Goal: Information Seeking & Learning: Learn about a topic

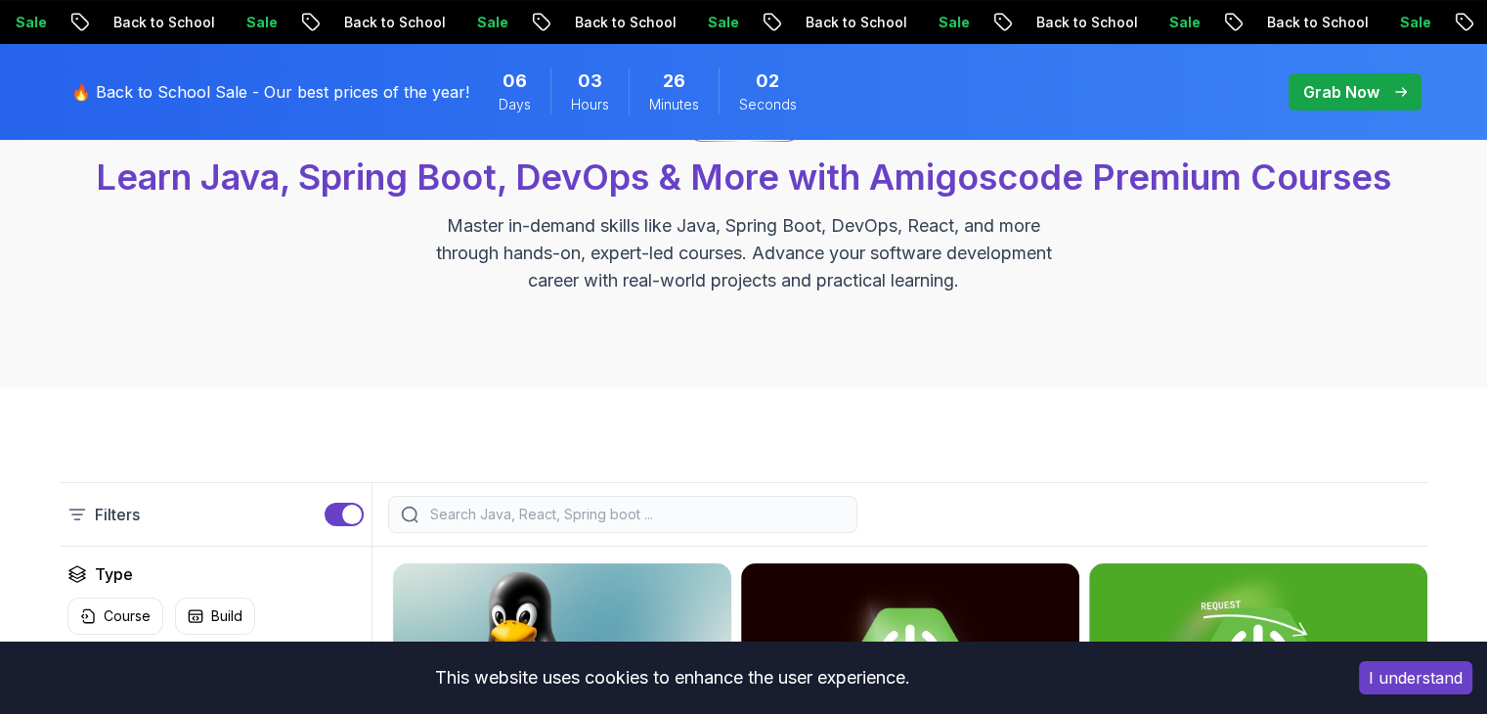
scroll to position [196, 0]
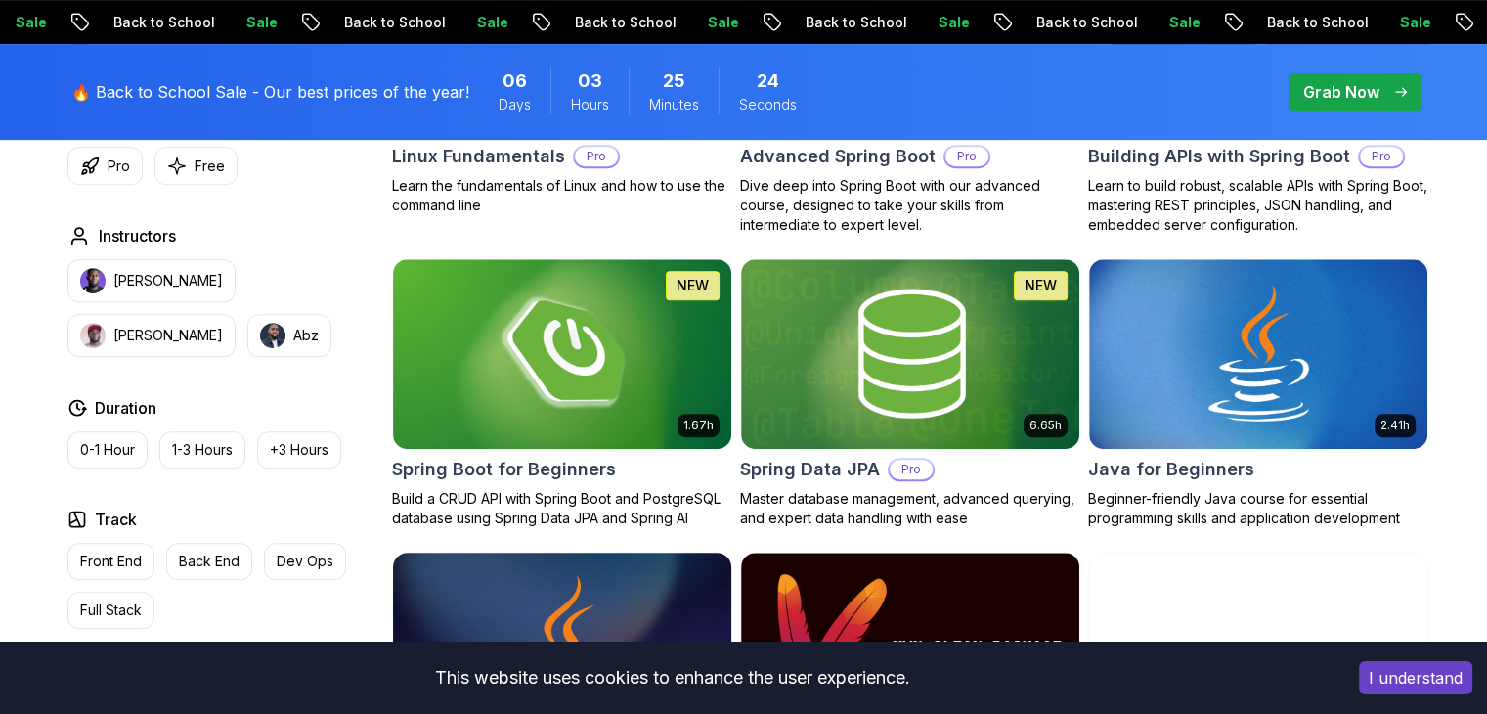
scroll to position [782, 0]
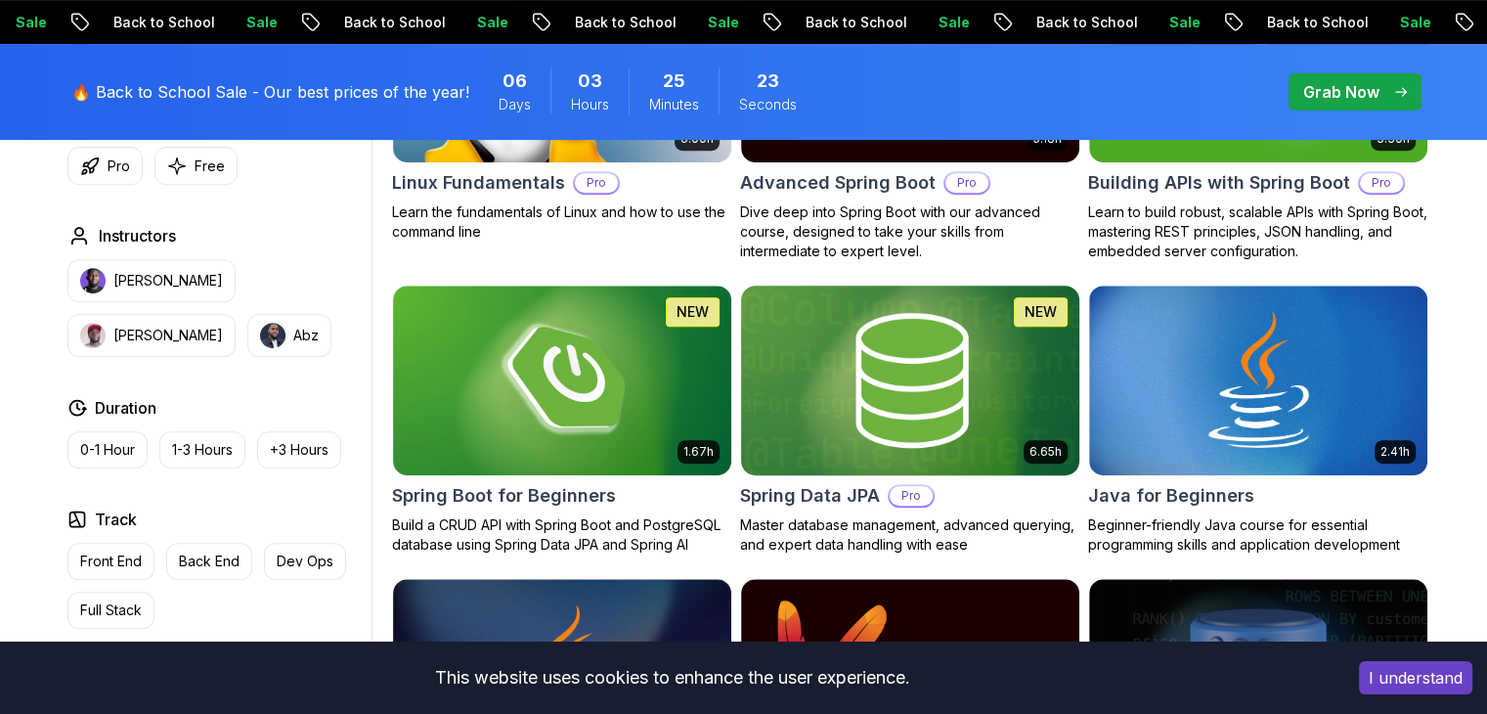
click at [895, 355] on img at bounding box center [909, 380] width 355 height 198
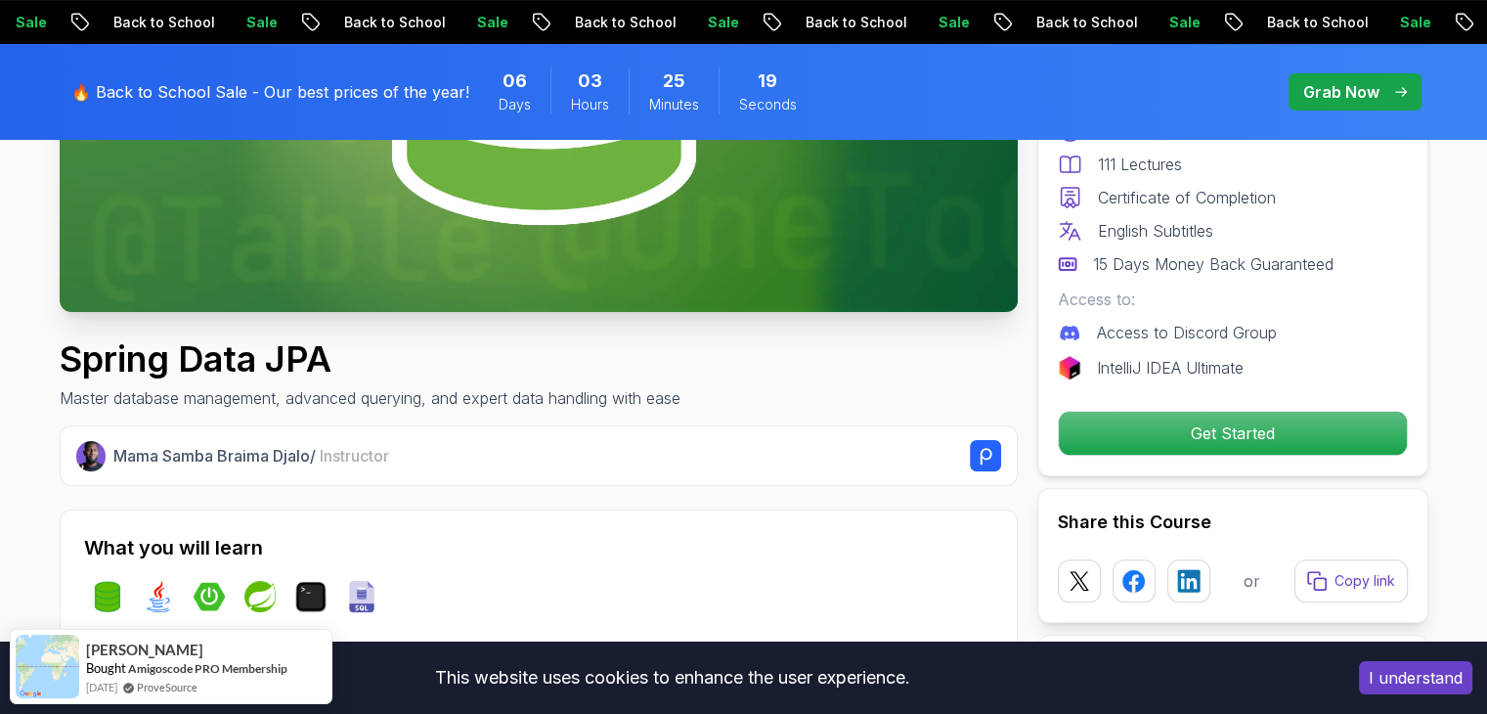
scroll to position [489, 0]
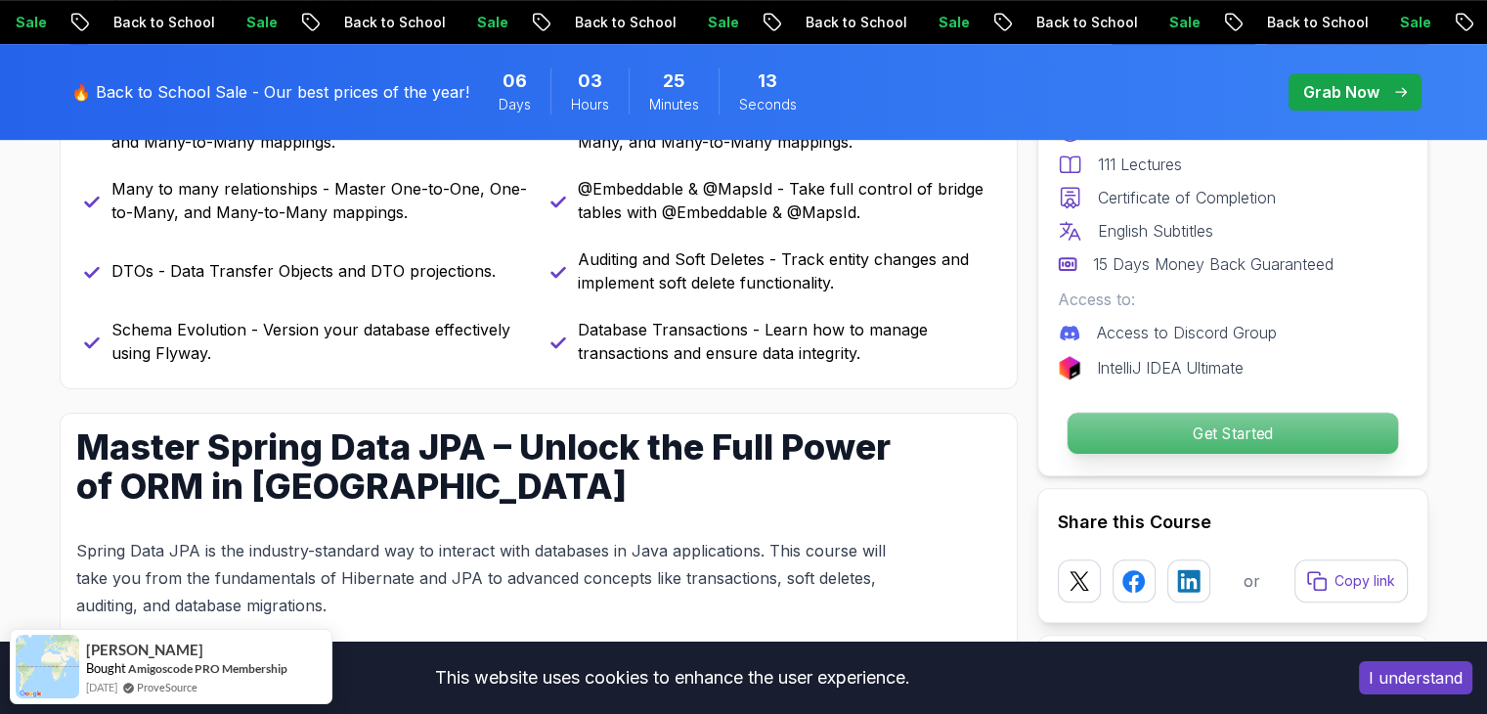
click at [1263, 425] on p "Get Started" at bounding box center [1231, 433] width 330 height 41
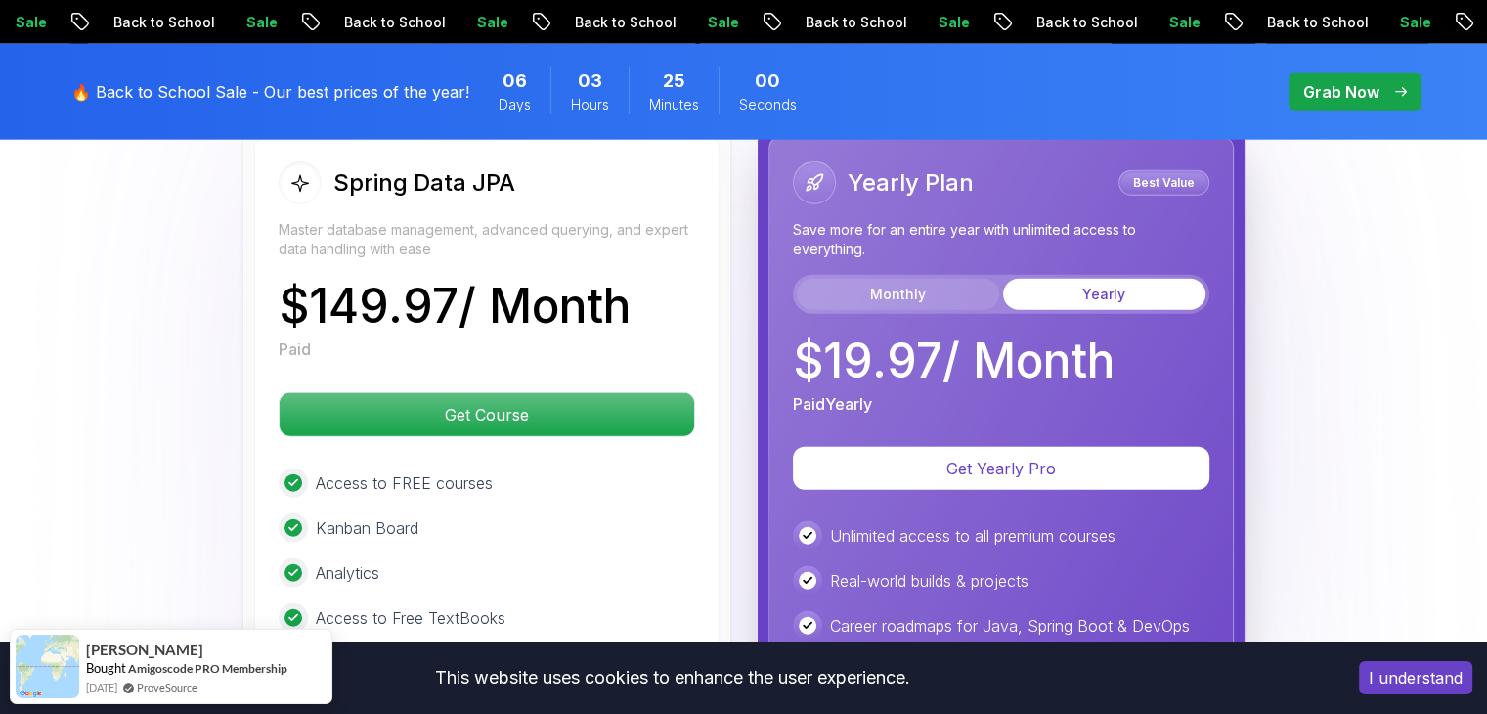
scroll to position [4984, 0]
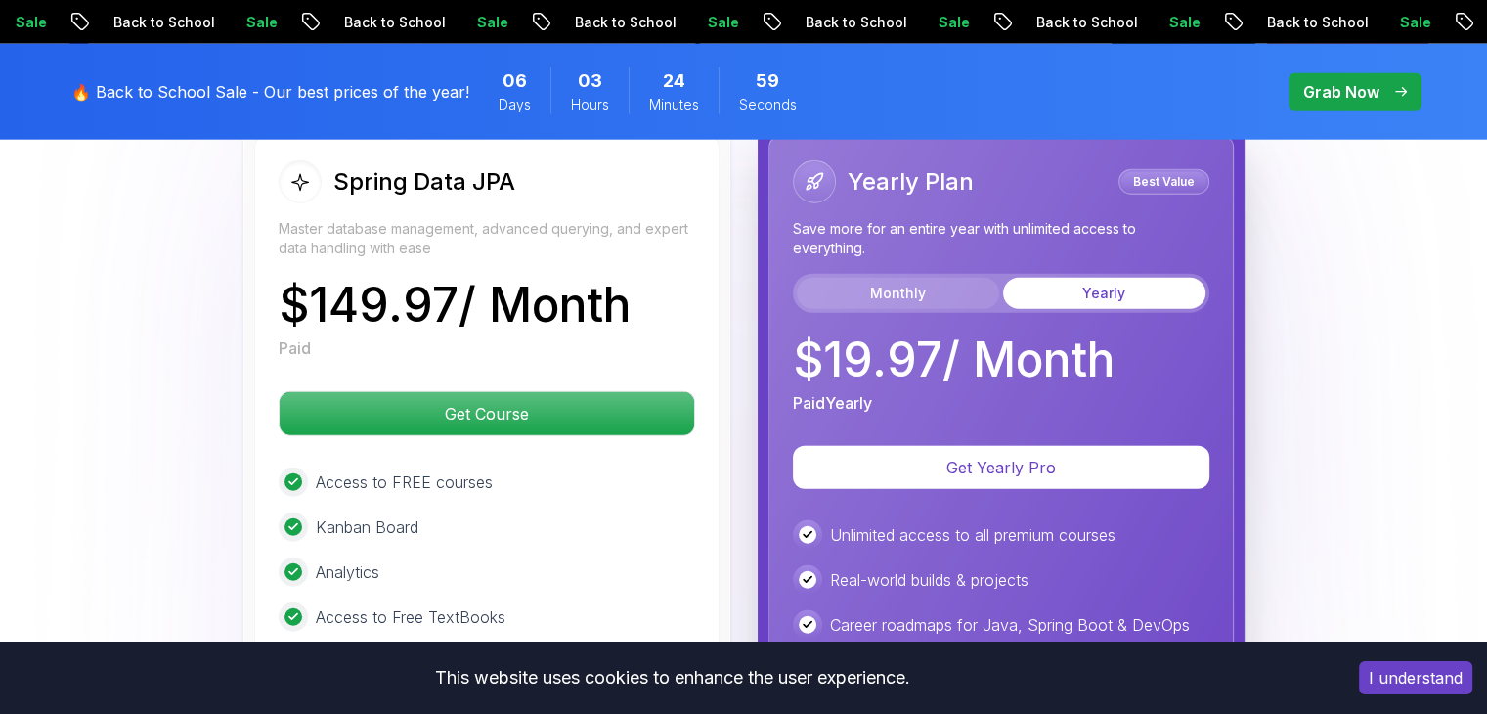
click at [899, 278] on button "Monthly" at bounding box center [898, 293] width 202 height 31
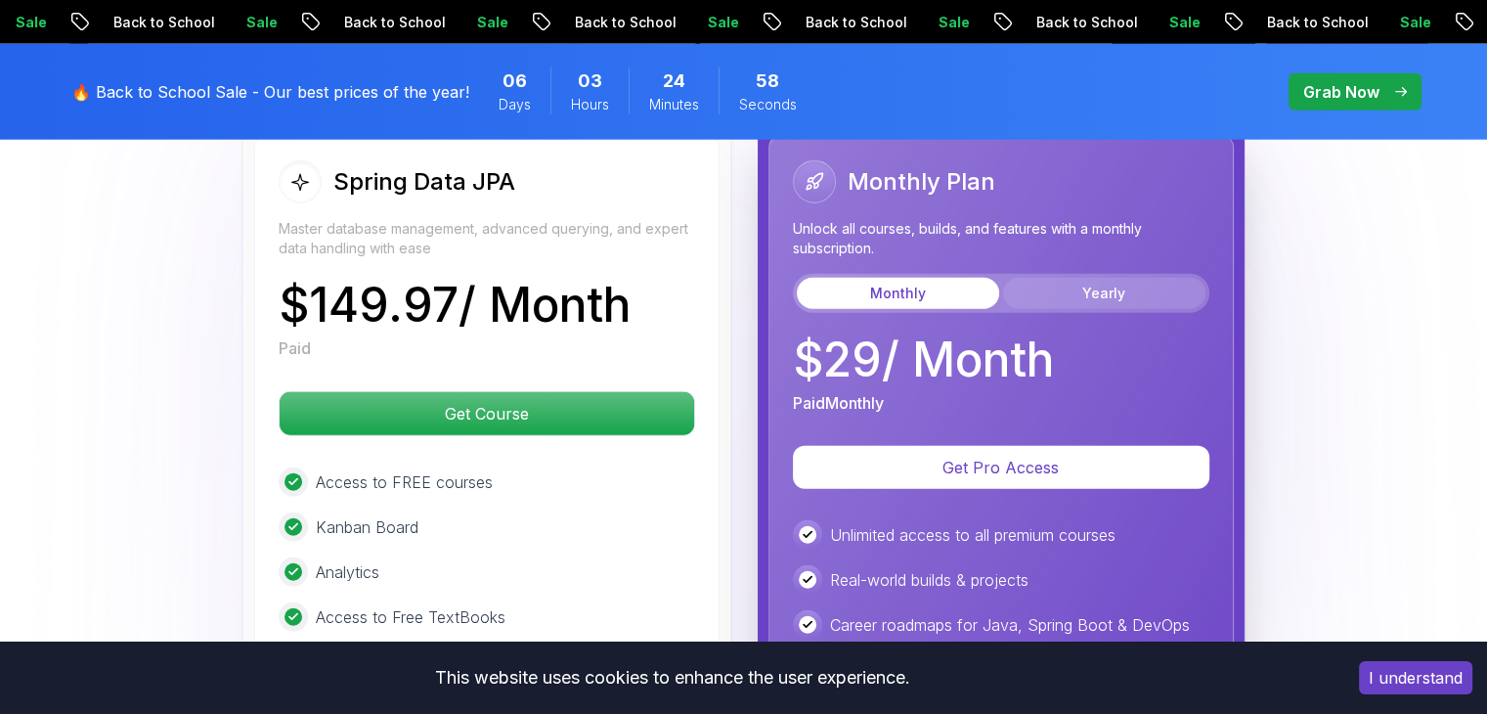
click at [1067, 278] on button "Yearly" at bounding box center [1104, 293] width 202 height 31
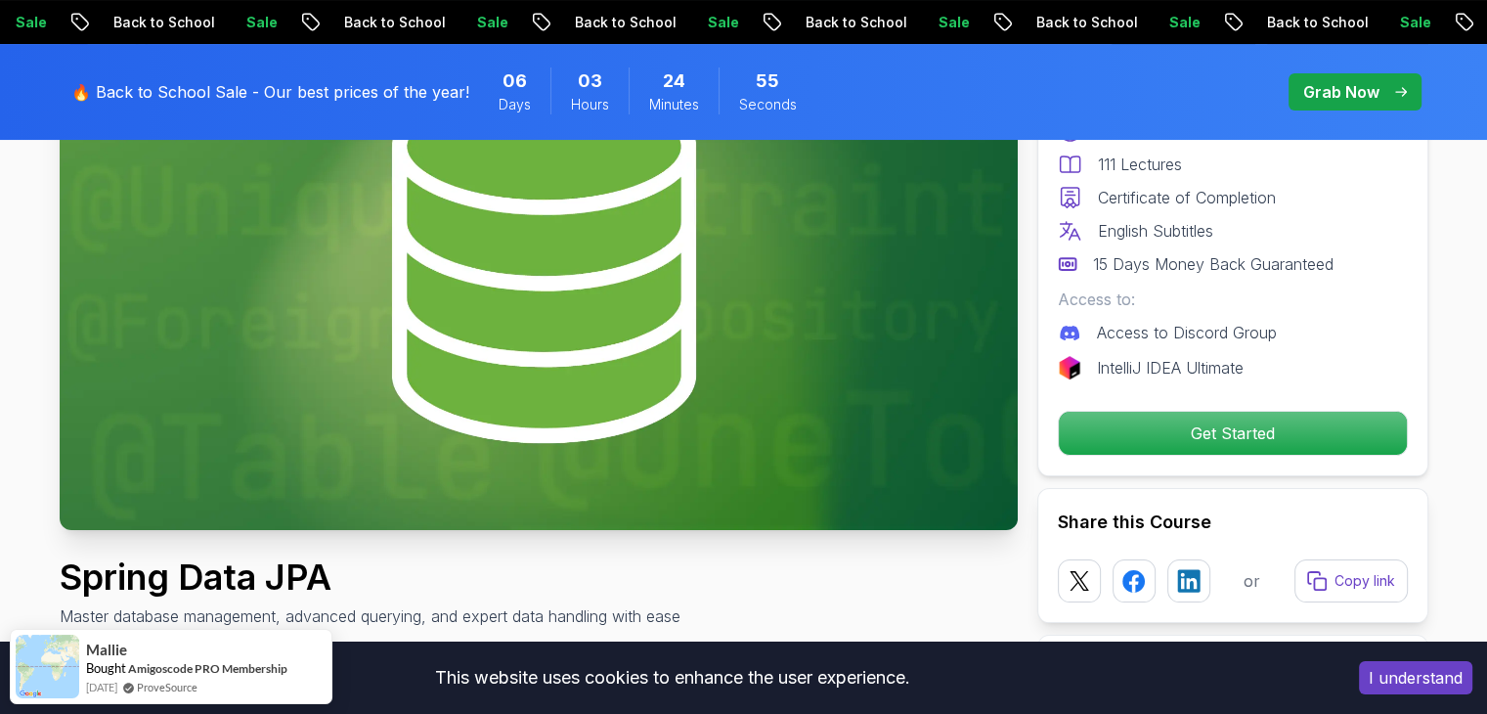
scroll to position [0, 0]
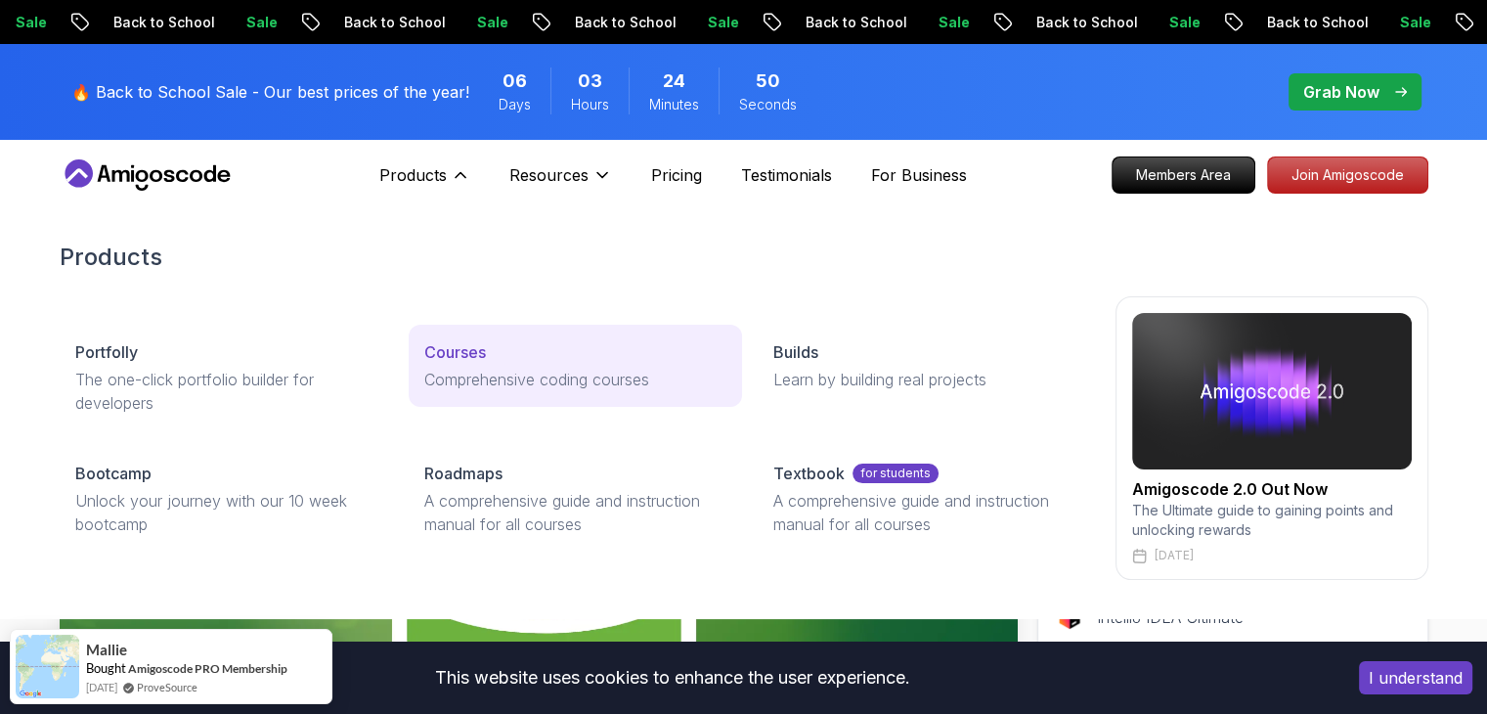
click at [481, 345] on p "Courses" at bounding box center [455, 351] width 62 height 23
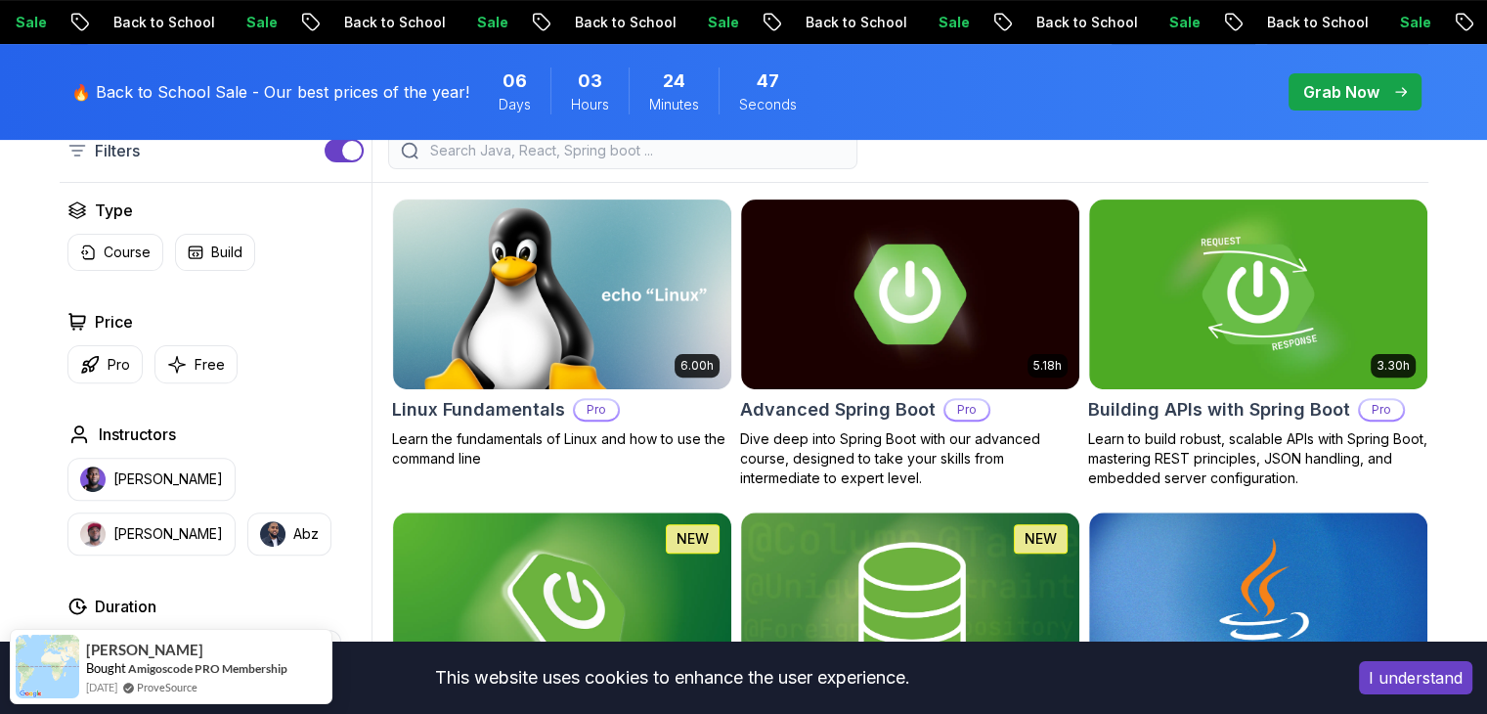
scroll to position [587, 0]
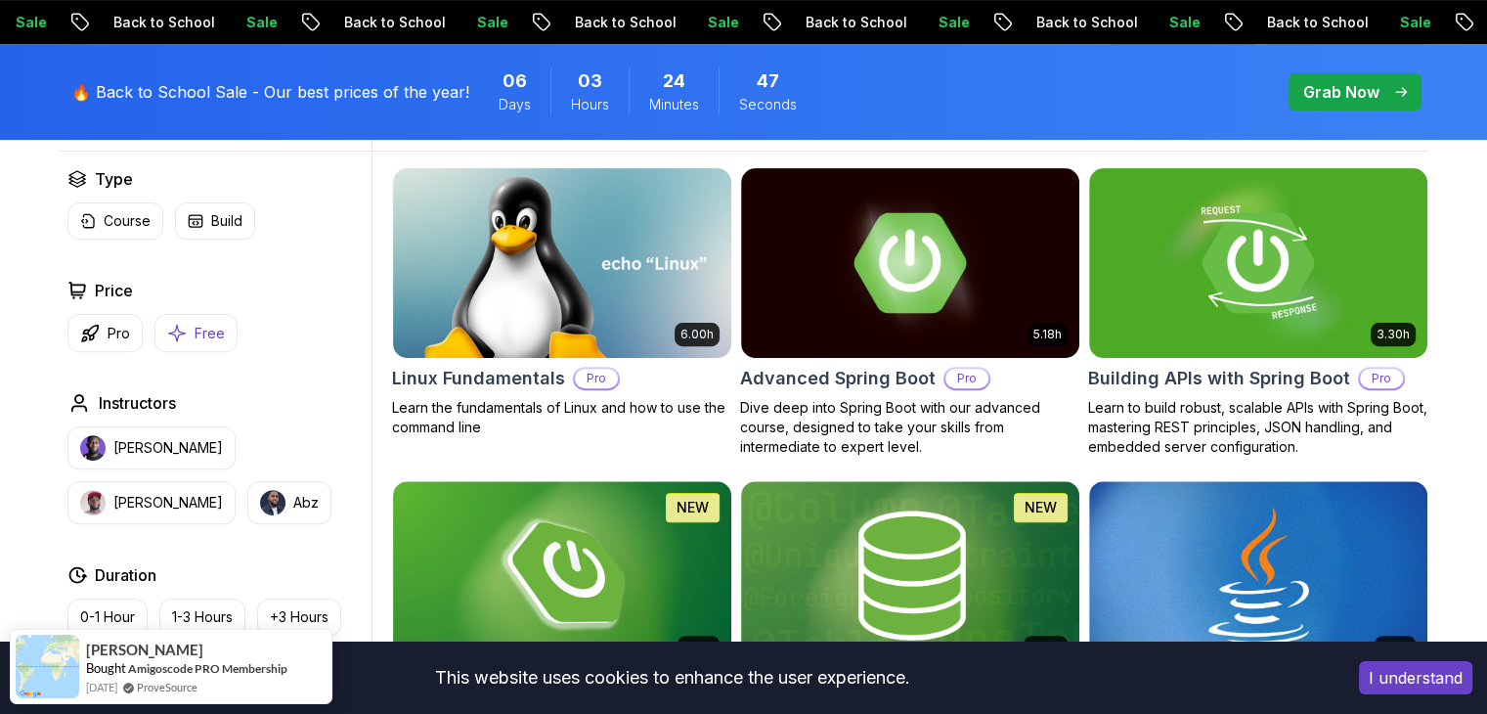
click at [183, 341] on icon "button" at bounding box center [177, 333] width 20 height 21
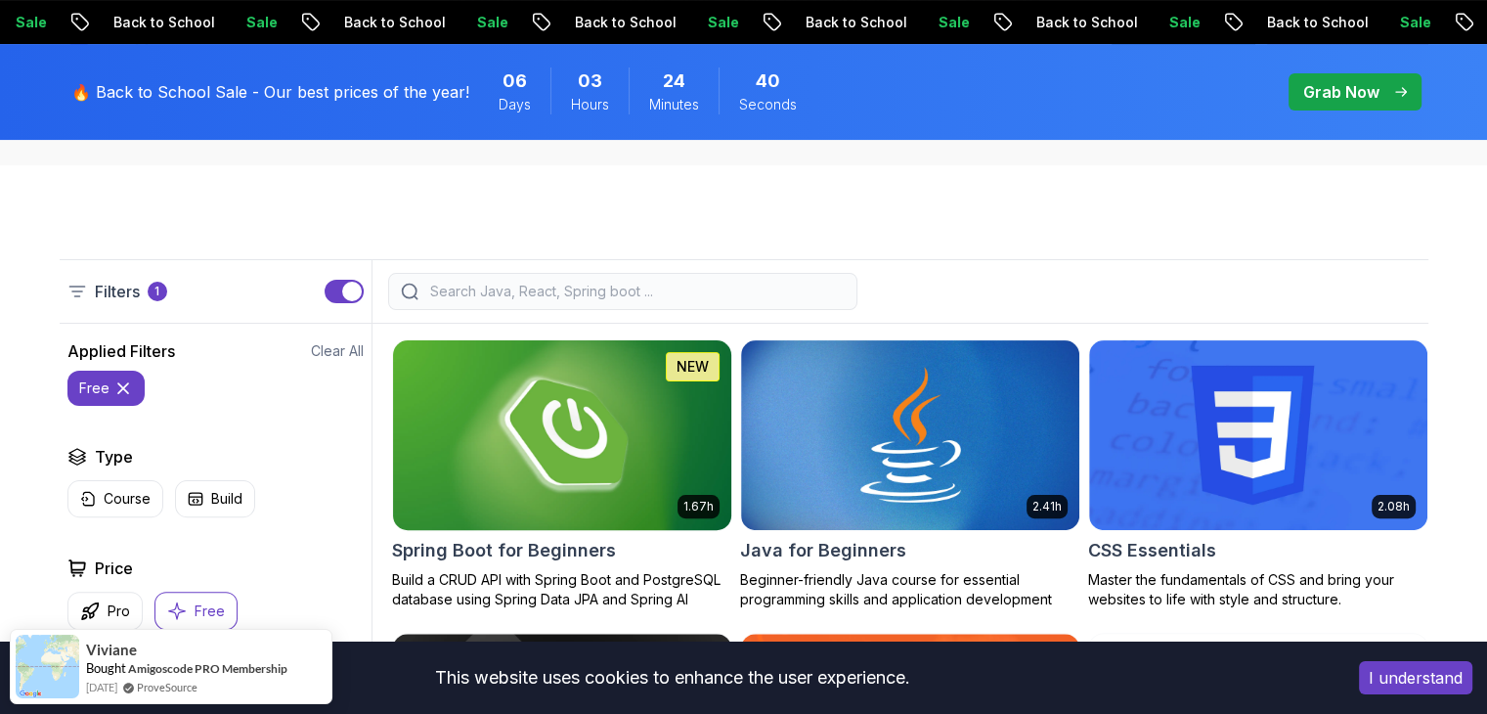
scroll to position [391, 0]
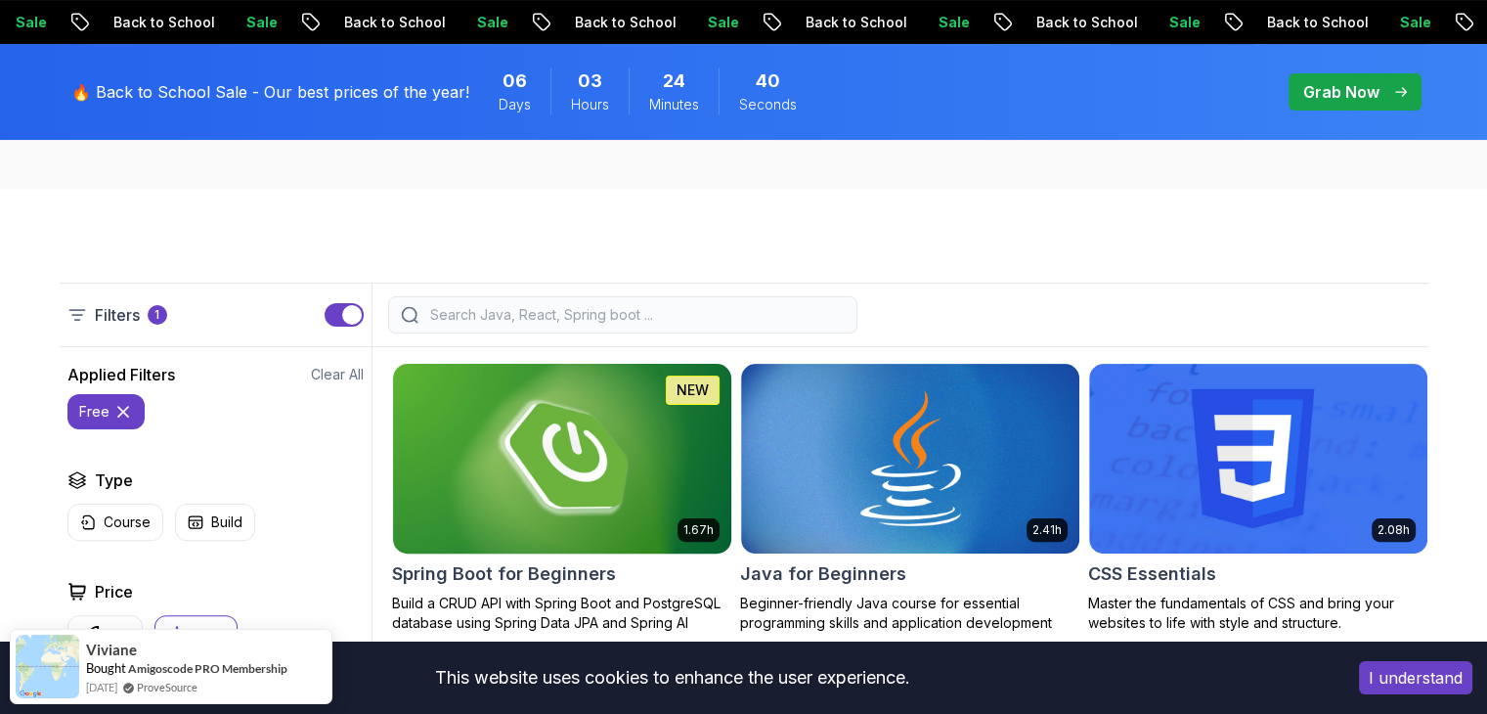
click at [584, 428] on img at bounding box center [561, 458] width 355 height 198
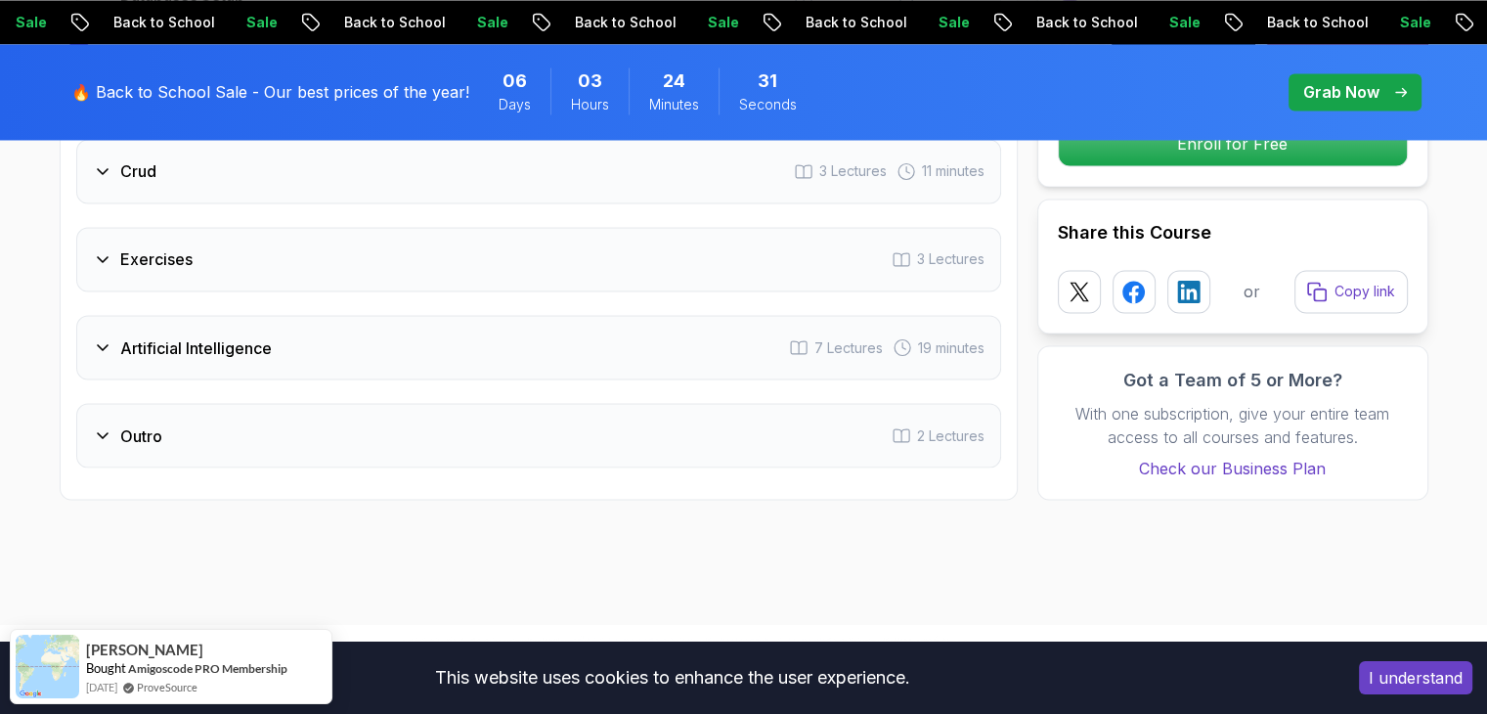
scroll to position [3421, 0]
